Goal: Find specific page/section: Find specific page/section

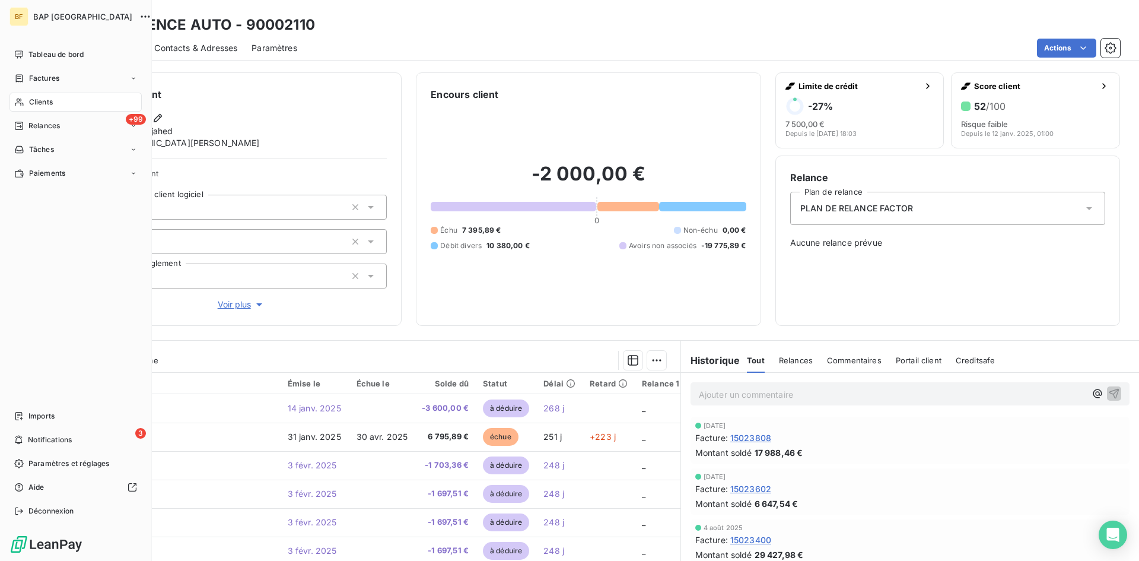
click at [45, 97] on span "Clients" at bounding box center [41, 102] width 24 height 11
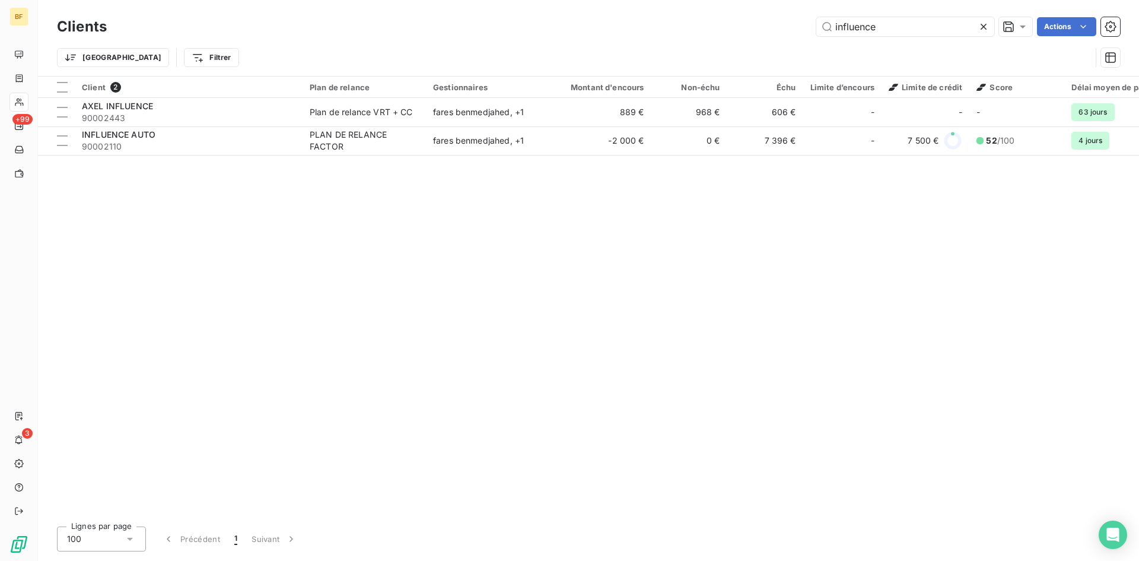
drag, startPoint x: 898, startPoint y: 33, endPoint x: 806, endPoint y: 32, distance: 92.0
click at [806, 32] on div "influence Actions" at bounding box center [620, 26] width 999 height 19
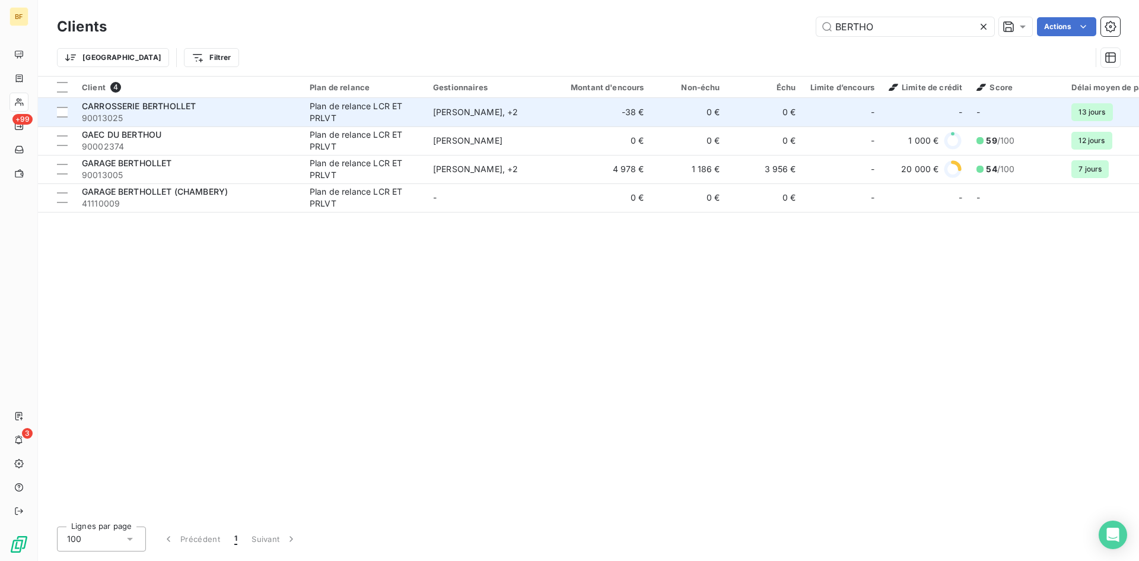
type input "BERTHO"
click at [173, 111] on div "CARROSSERIE BERTHOLLET" at bounding box center [189, 106] width 214 height 12
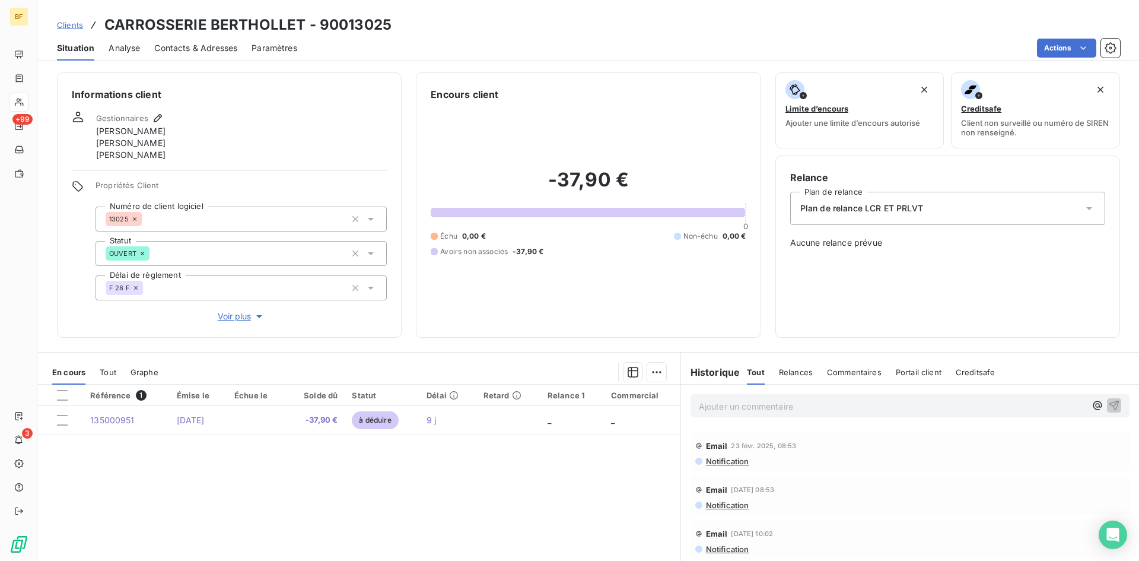
scroll to position [88, 0]
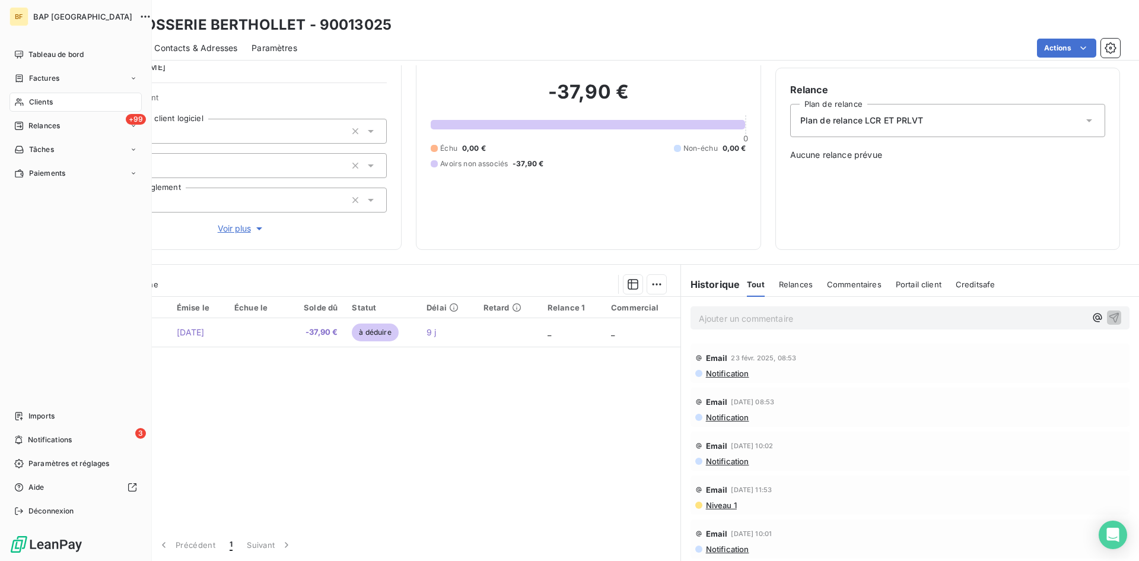
click at [42, 94] on div "Clients" at bounding box center [75, 102] width 132 height 19
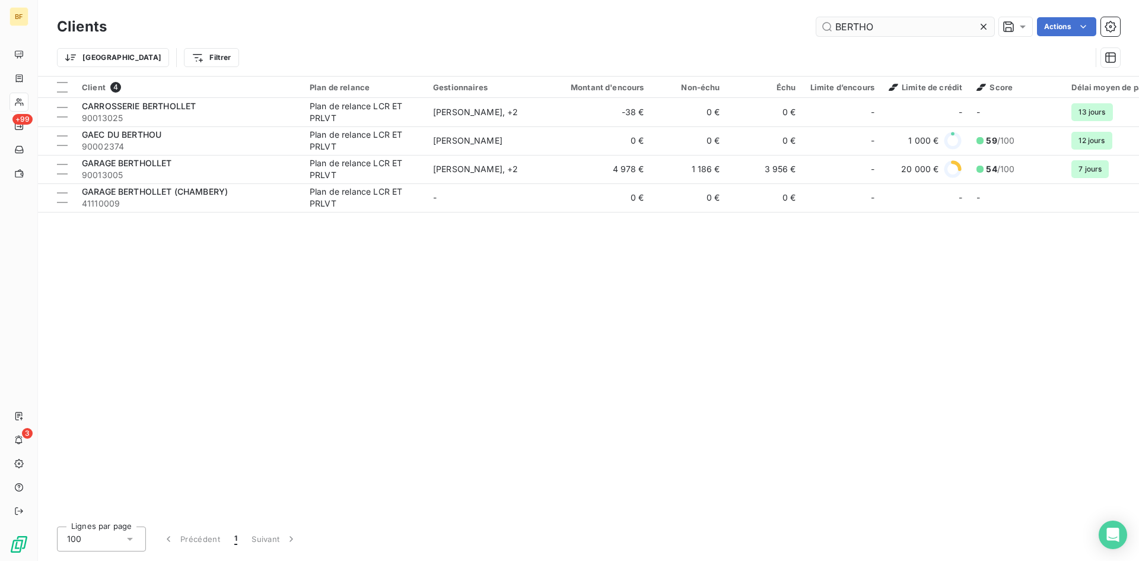
click at [837, 26] on input "BERTHO" at bounding box center [906, 26] width 178 height 19
drag, startPoint x: 838, startPoint y: 26, endPoint x: 742, endPoint y: 26, distance: 96.1
click at [742, 26] on div "BERTHO Actions" at bounding box center [620, 26] width 999 height 19
type input "O"
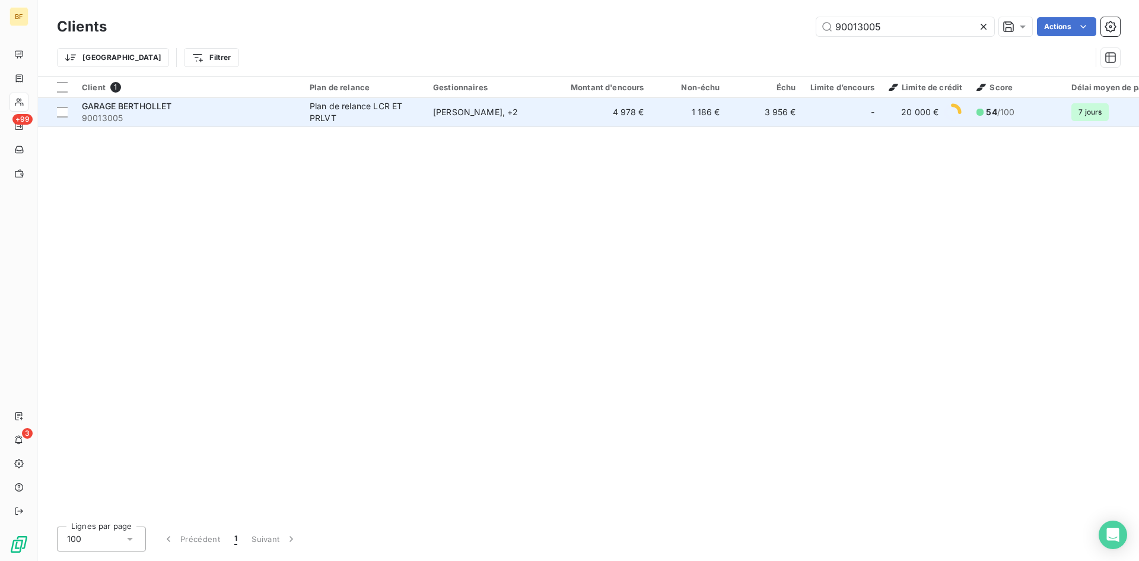
type input "90013005"
click at [189, 112] on span "90013005" at bounding box center [189, 118] width 214 height 12
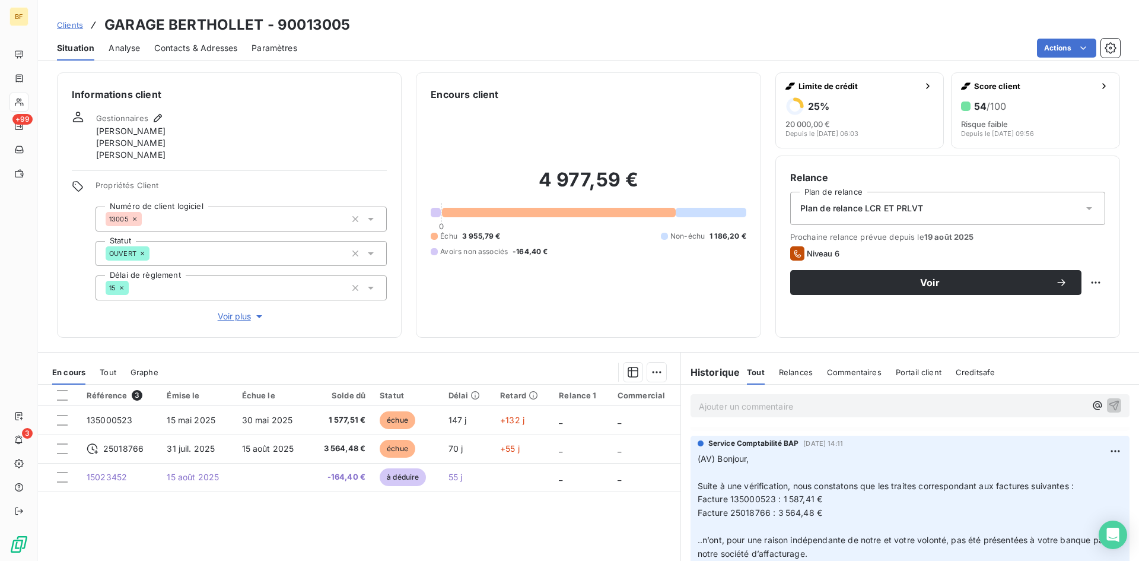
scroll to position [237, 0]
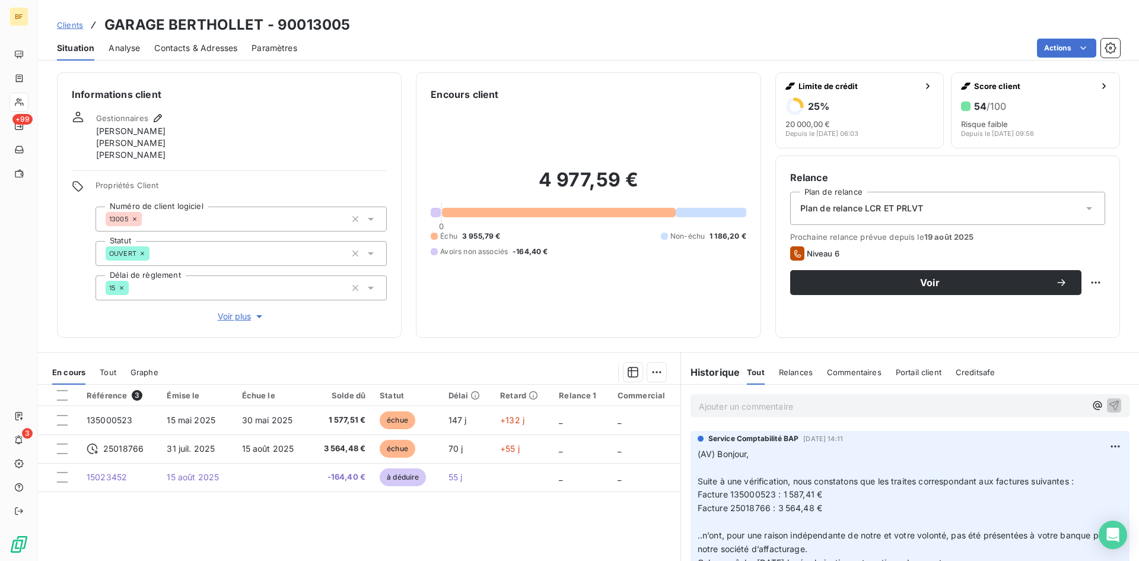
click at [836, 495] on p "(AV) Bonjour, ﻿ Suite à une vérification, nous constatons que les traites corre…" at bounding box center [910, 528] width 425 height 163
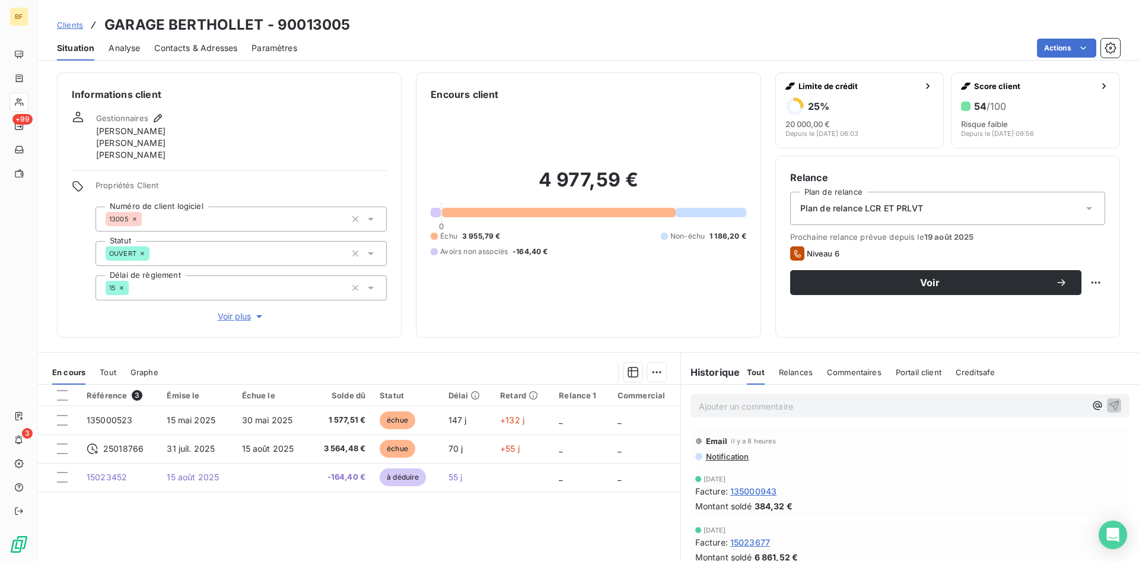
scroll to position [0, 0]
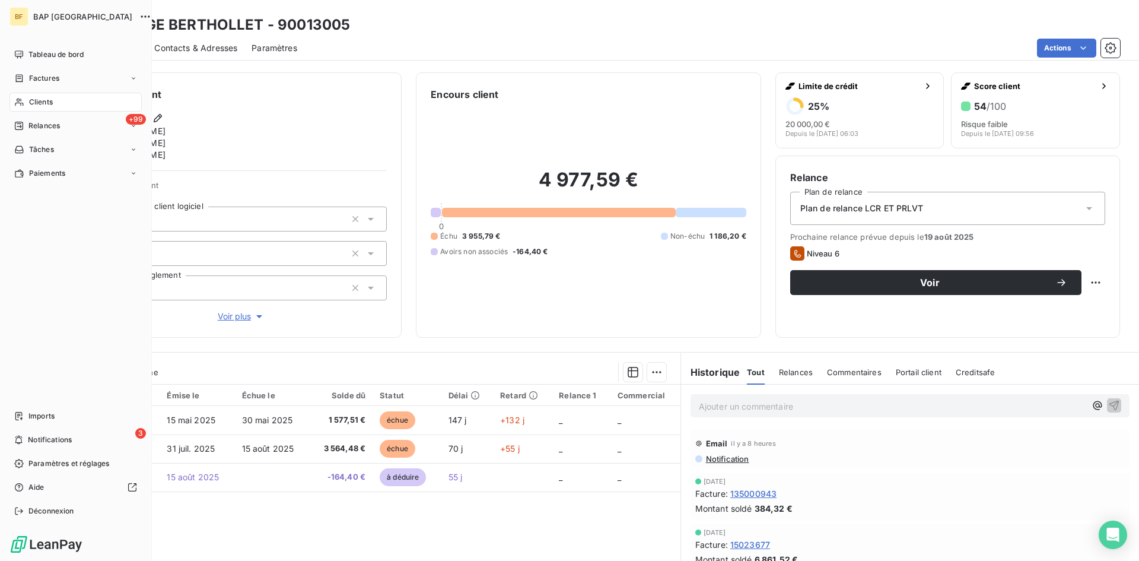
click at [43, 100] on span "Clients" at bounding box center [41, 102] width 24 height 11
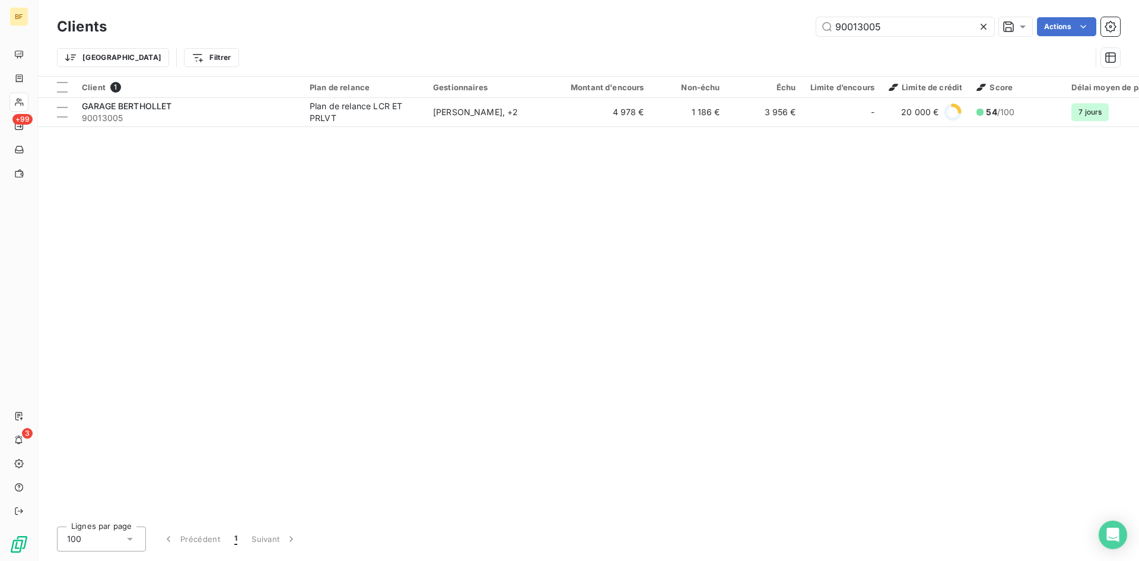
drag, startPoint x: 877, startPoint y: 28, endPoint x: 764, endPoint y: 27, distance: 113.3
click at [764, 27] on div "90013005 Actions" at bounding box center [620, 26] width 999 height 19
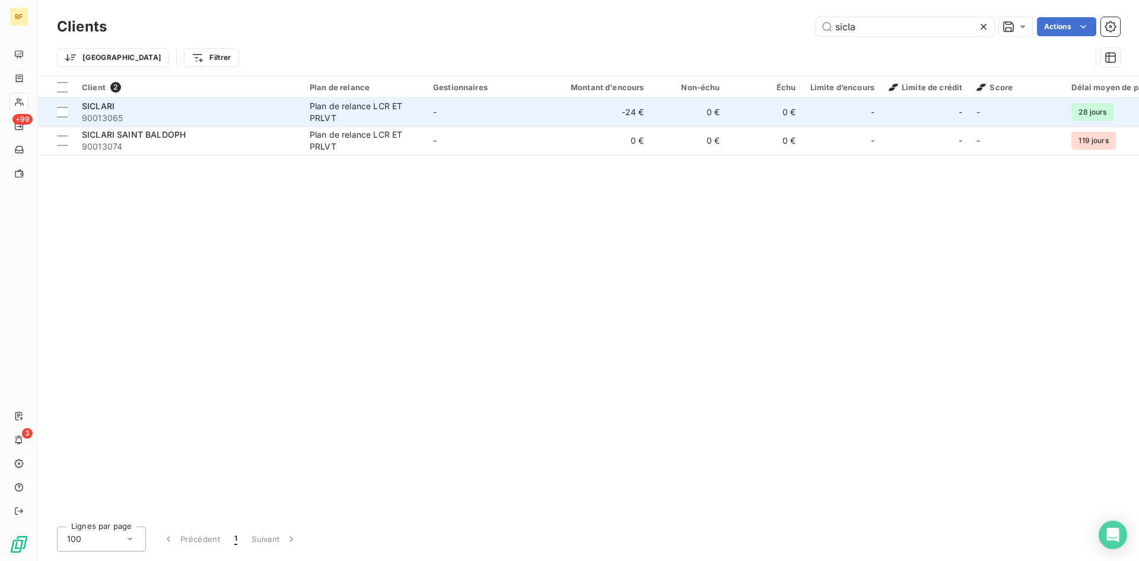
type input "sicla"
click at [202, 118] on span "90013065" at bounding box center [189, 118] width 214 height 12
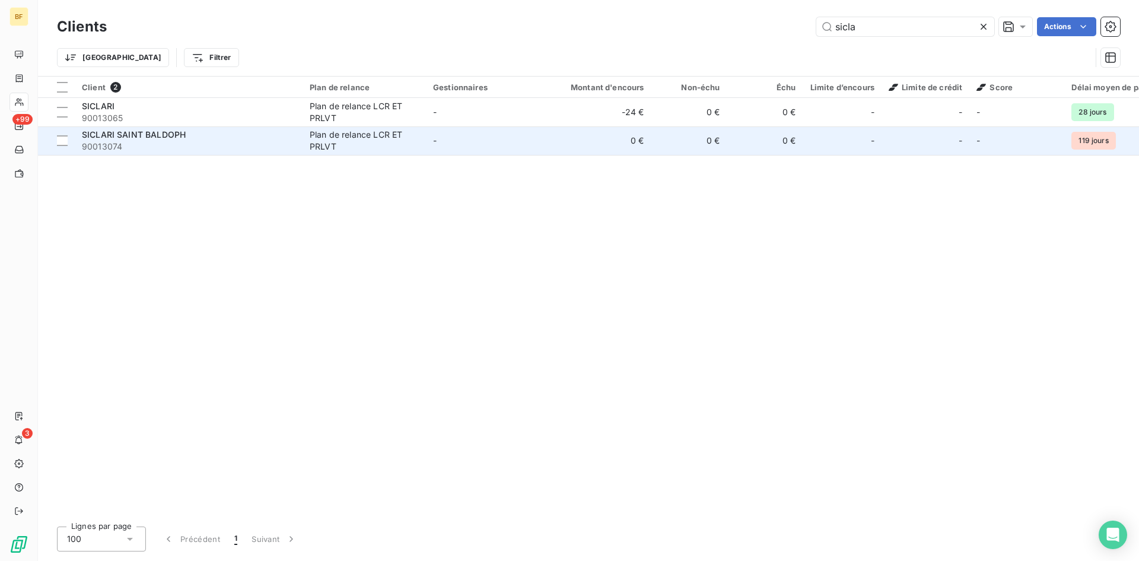
click at [131, 135] on span "SICLARI SAINT BALDOPH" at bounding box center [134, 134] width 104 height 10
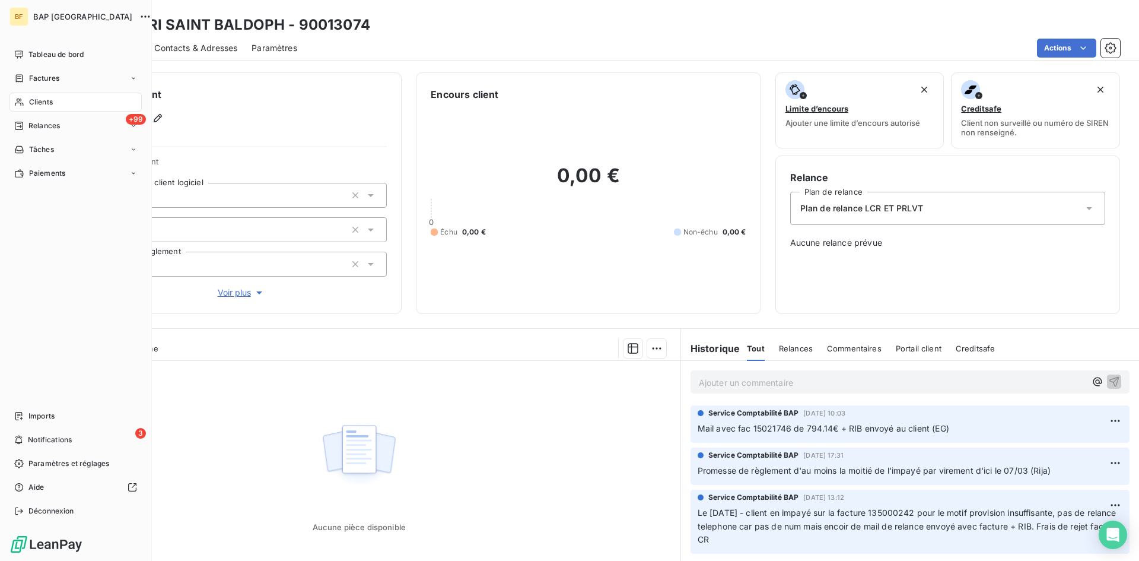
drag, startPoint x: 45, startPoint y: 95, endPoint x: 87, endPoint y: 96, distance: 42.7
click at [45, 95] on div "Clients" at bounding box center [75, 102] width 132 height 19
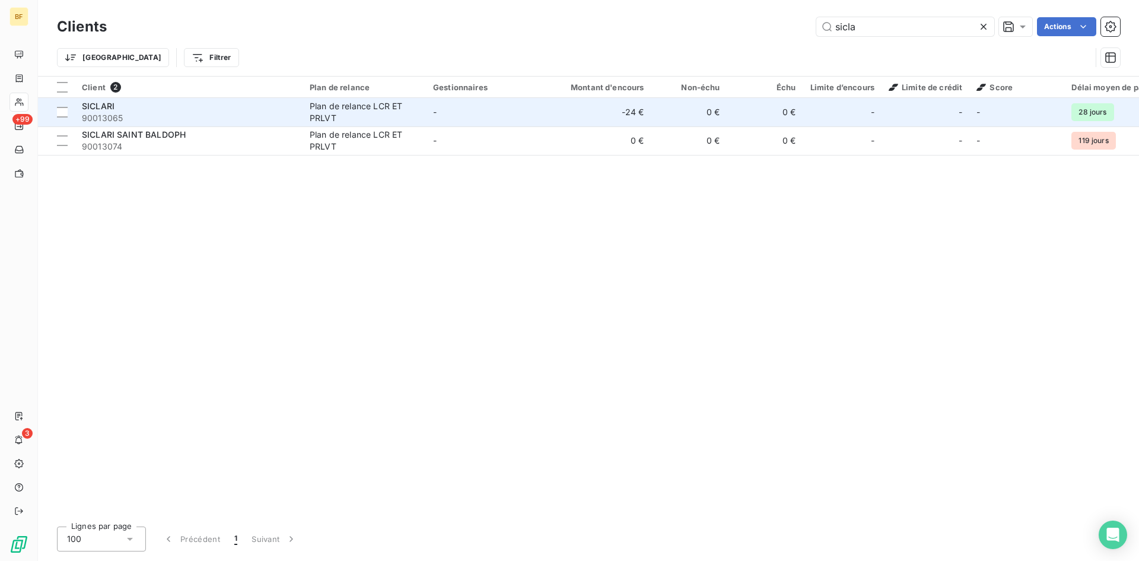
click at [151, 113] on span "90013065" at bounding box center [189, 118] width 214 height 12
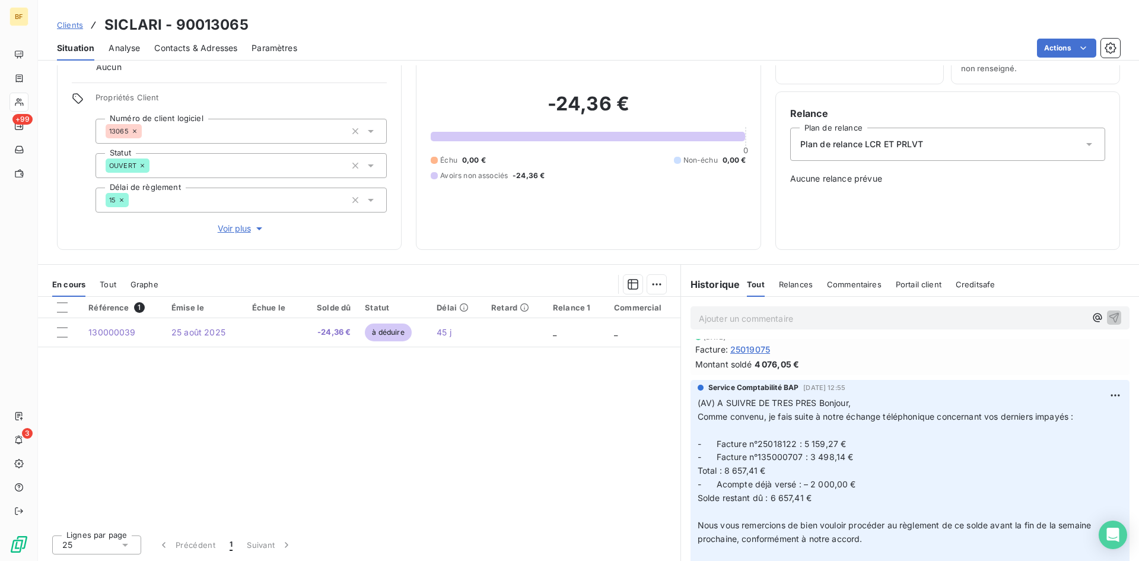
scroll to position [237, 0]
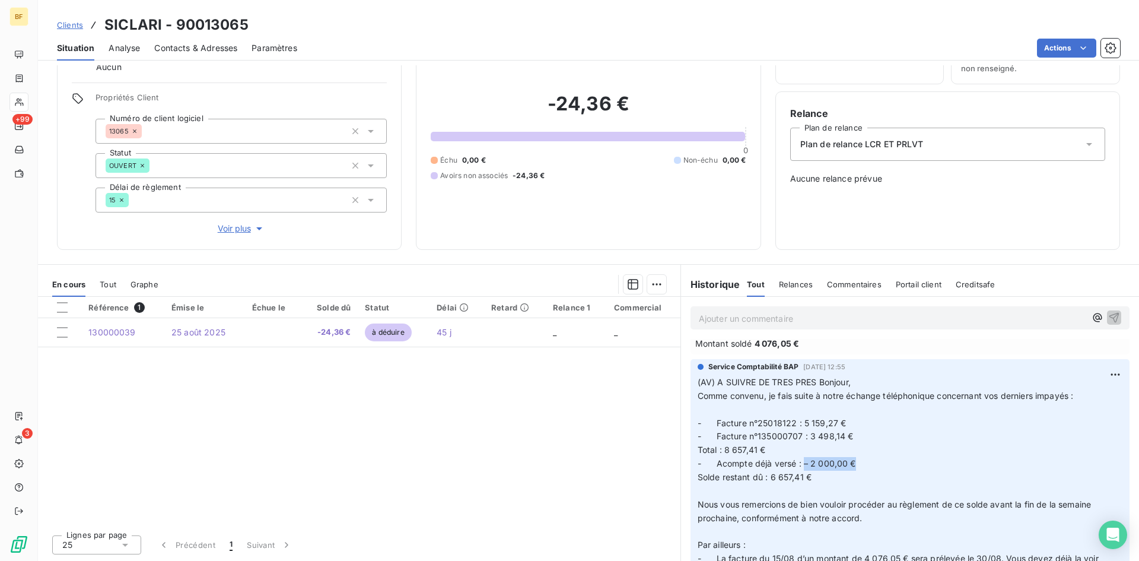
drag, startPoint x: 801, startPoint y: 463, endPoint x: 854, endPoint y: 463, distance: 53.4
click at [854, 463] on p "(AV) A SUIVRE DE TRES PRES Bonjour, Comme convenu, je fais suite à notre échang…" at bounding box center [910, 545] width 425 height 339
